Goal: Task Accomplishment & Management: Manage account settings

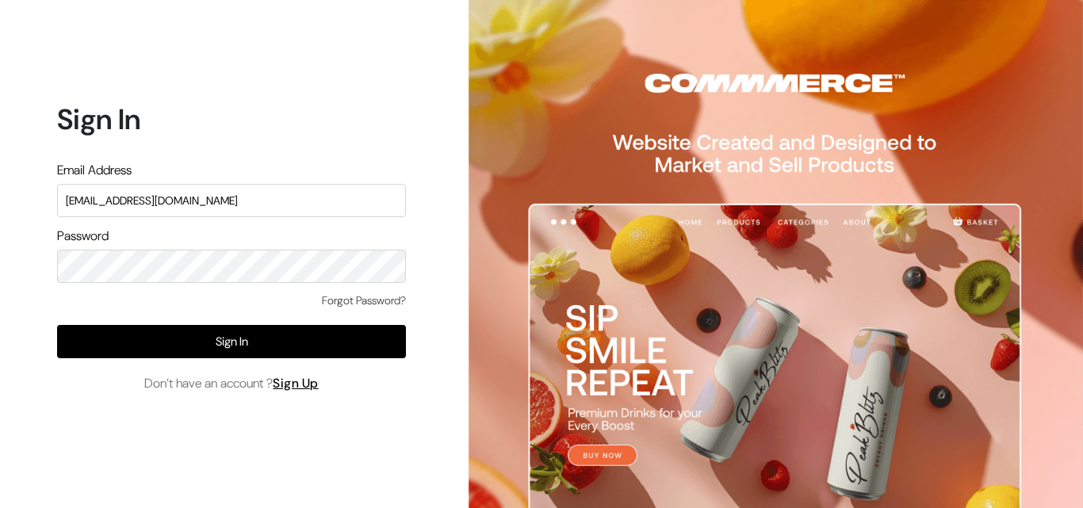
type input "[EMAIL_ADDRESS][DOMAIN_NAME]"
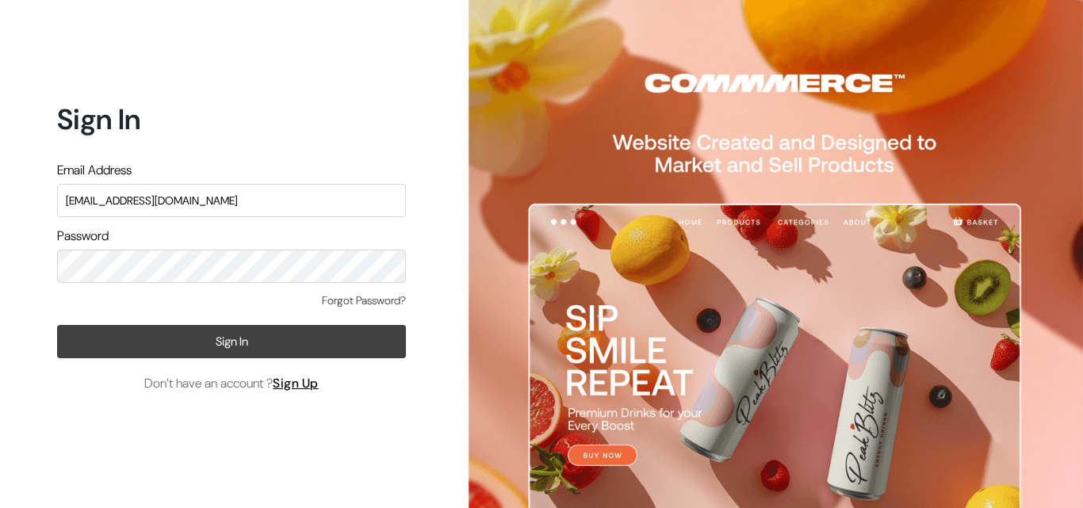
click at [238, 345] on button "Sign In" at bounding box center [231, 341] width 349 height 33
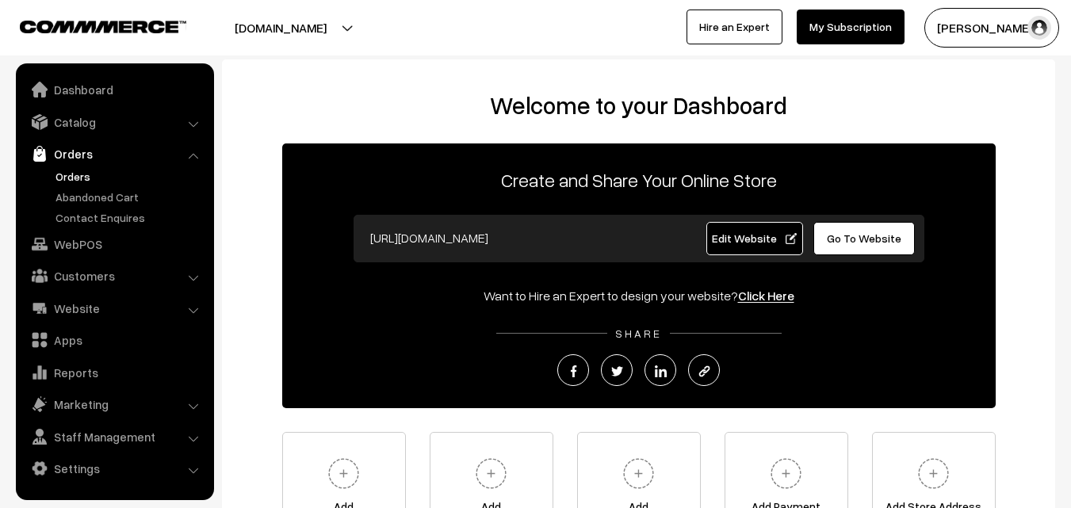
click at [70, 175] on link "Orders" at bounding box center [130, 176] width 157 height 17
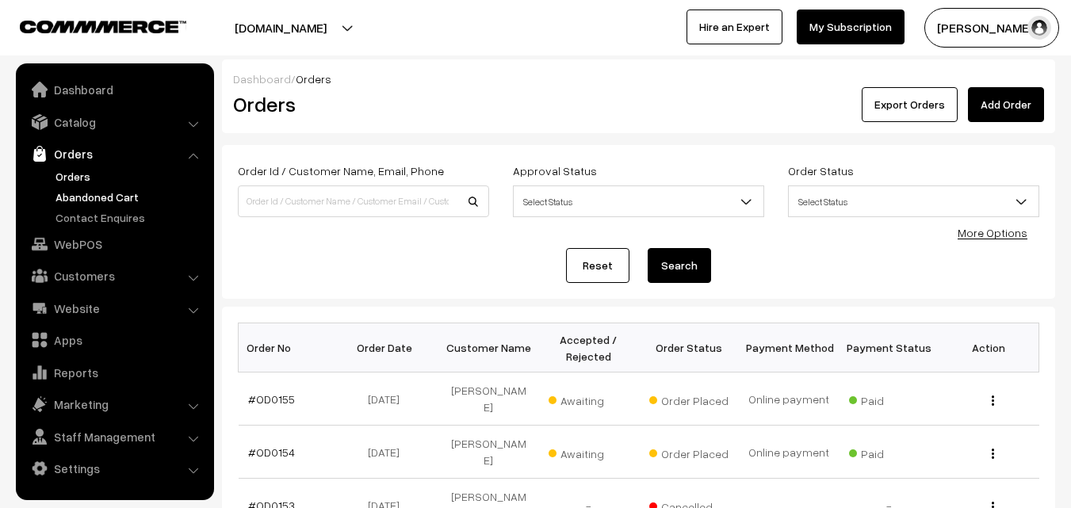
click at [91, 201] on link "Abandoned Cart" at bounding box center [130, 197] width 157 height 17
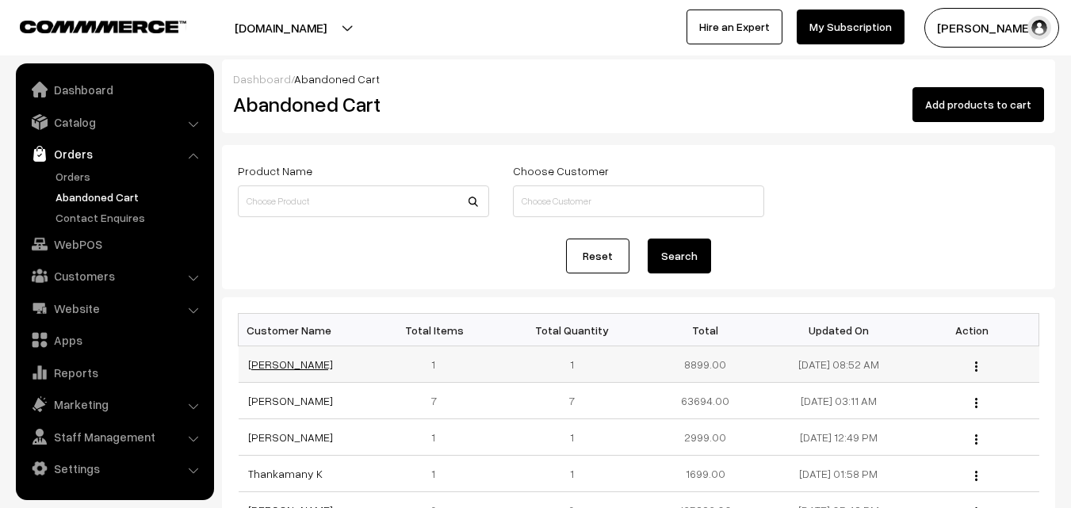
click at [277, 366] on link "[PERSON_NAME]" at bounding box center [290, 364] width 85 height 13
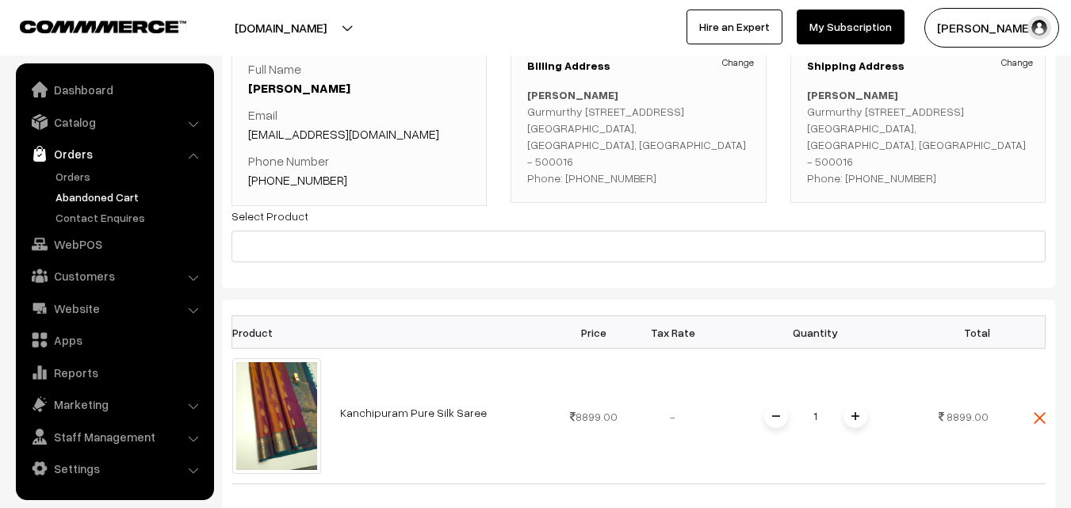
scroll to position [159, 0]
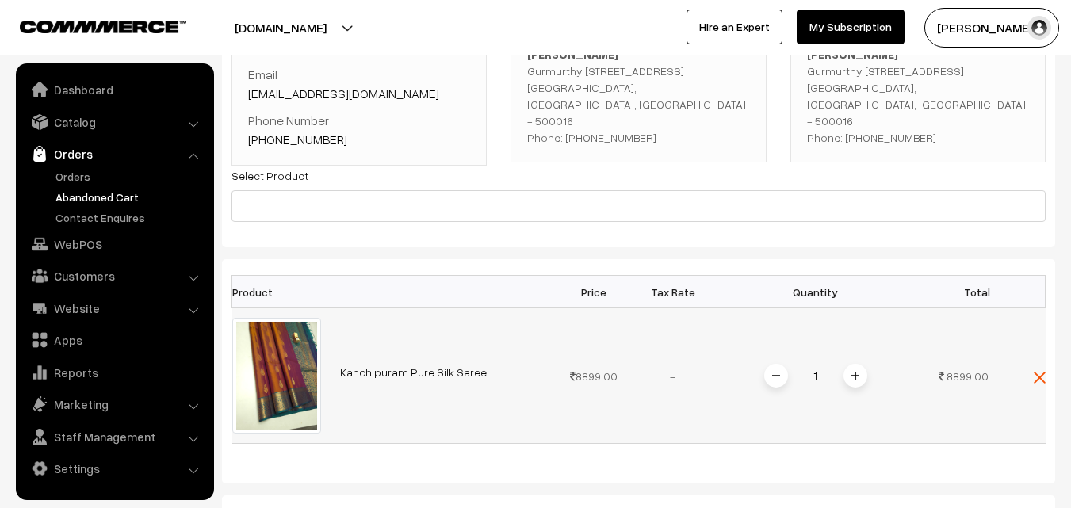
click at [390, 371] on link "Kanchipuram Pure Silk Saree" at bounding box center [413, 372] width 147 height 13
click at [79, 178] on link "Orders" at bounding box center [130, 176] width 157 height 17
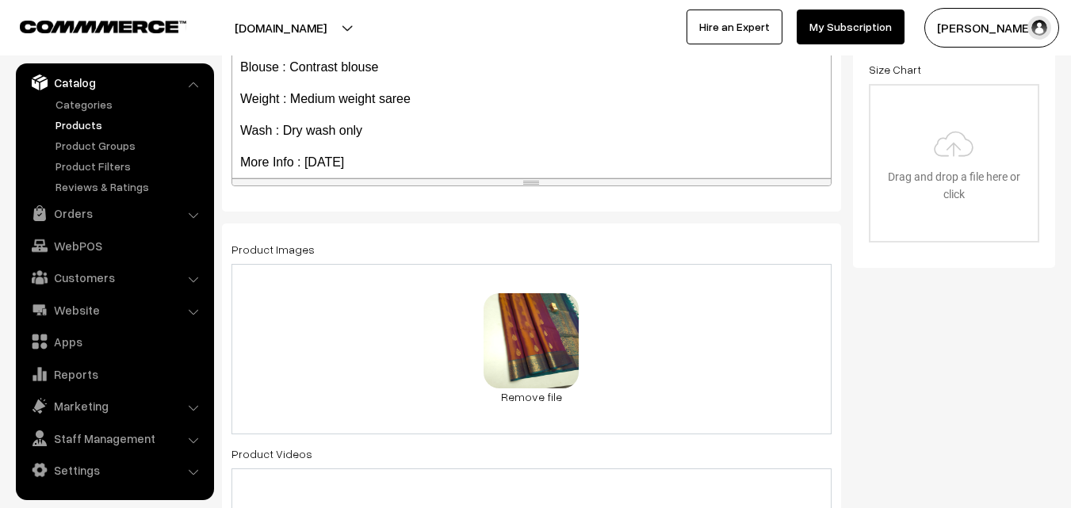
scroll to position [79, 0]
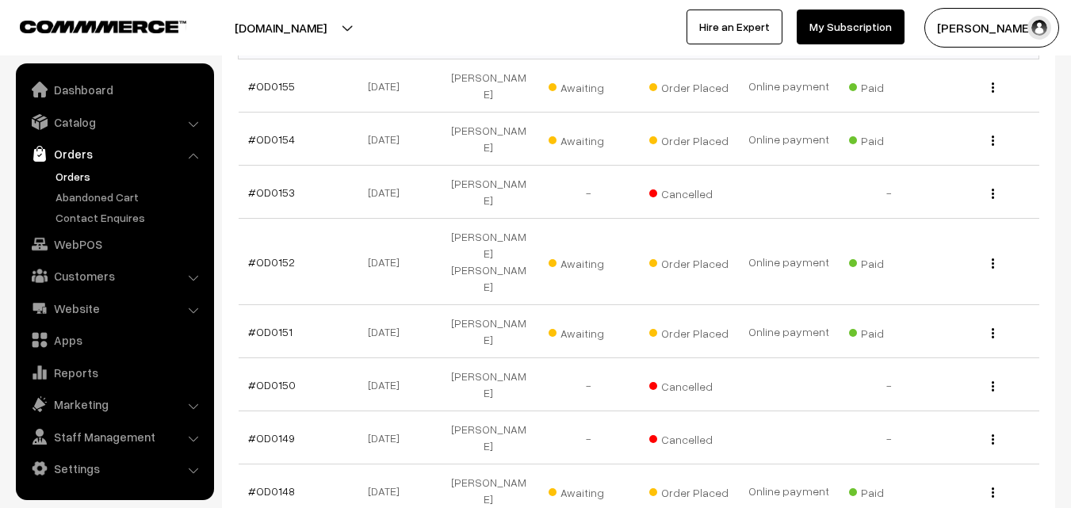
scroll to position [317, 0]
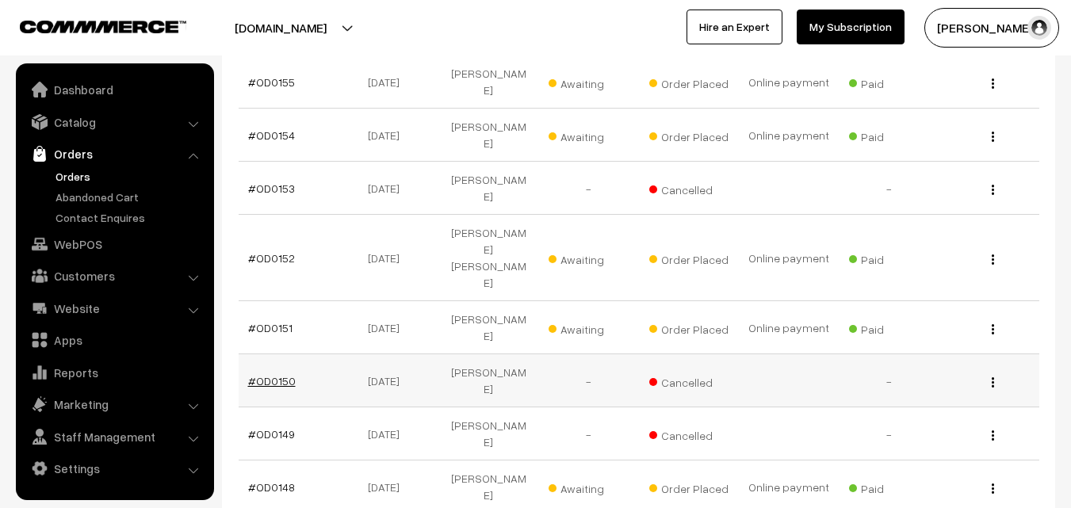
click at [277, 374] on link "#OD0150" at bounding box center [272, 380] width 48 height 13
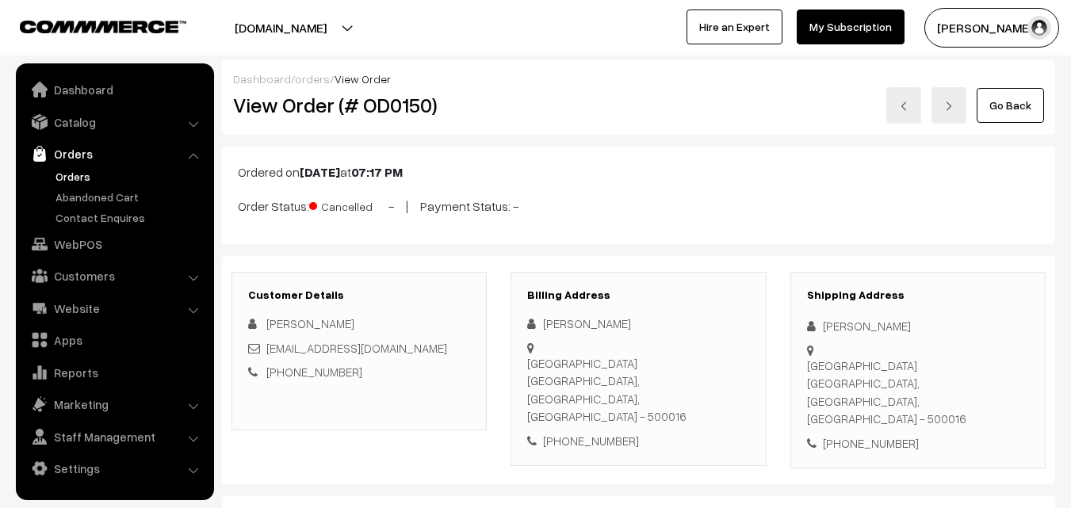
scroll to position [159, 0]
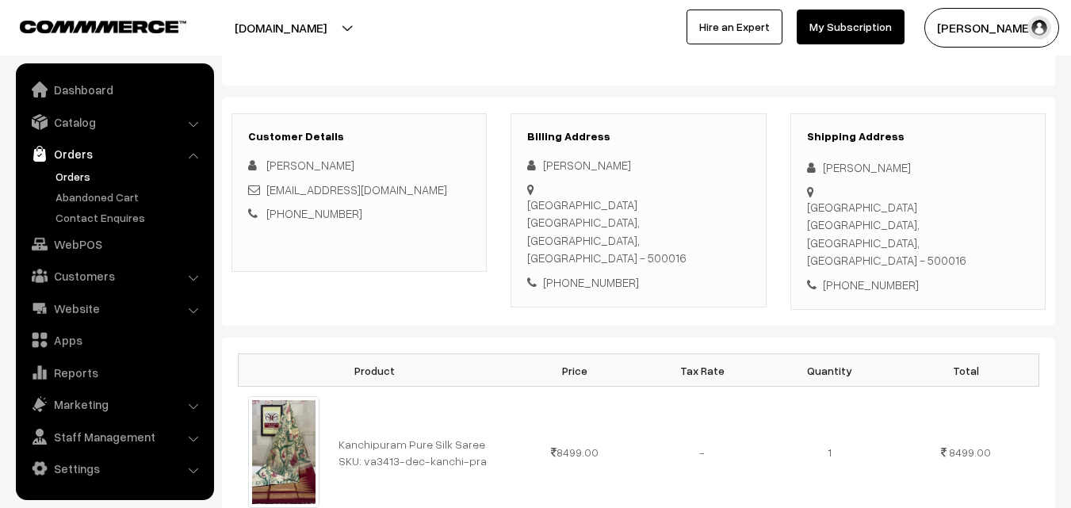
click at [81, 173] on link "Orders" at bounding box center [130, 176] width 157 height 17
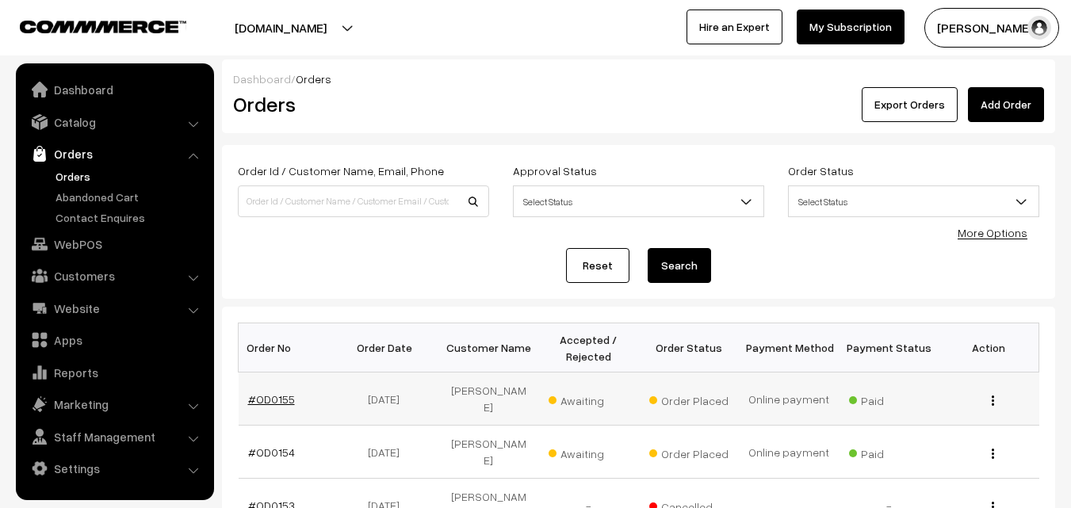
click at [266, 393] on link "#OD0155" at bounding box center [271, 399] width 47 height 13
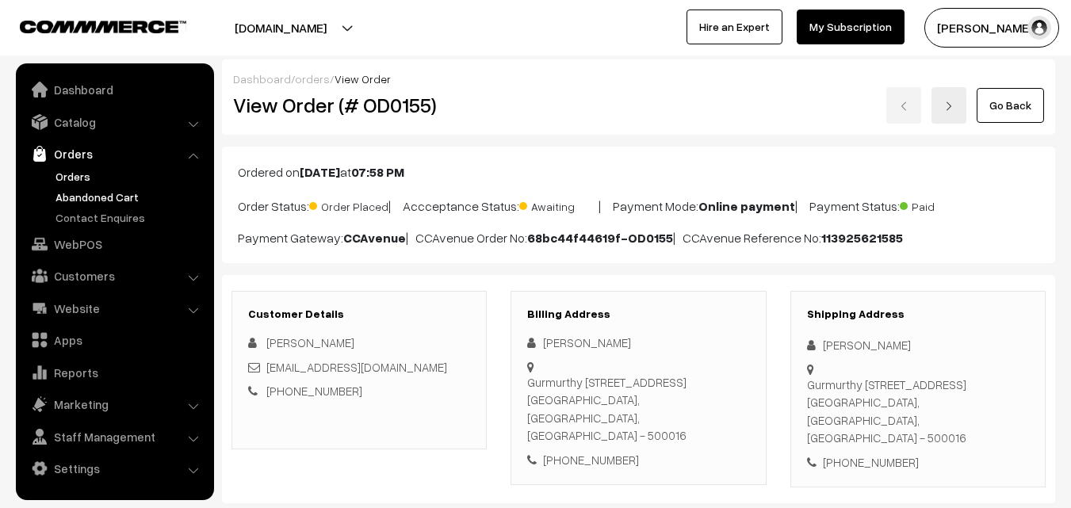
click at [115, 195] on link "Abandoned Cart" at bounding box center [130, 197] width 157 height 17
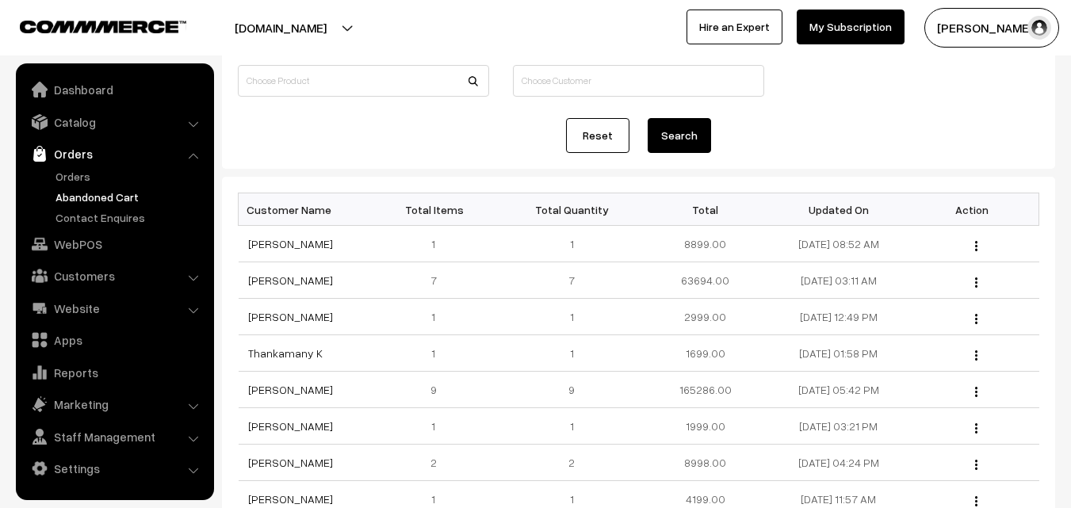
scroll to position [159, 0]
